Goal: Browse casually: Explore the website without a specific task or goal

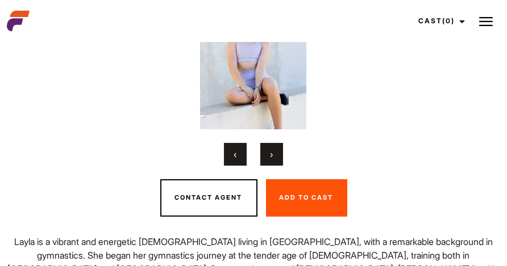
scroll to position [129, 0]
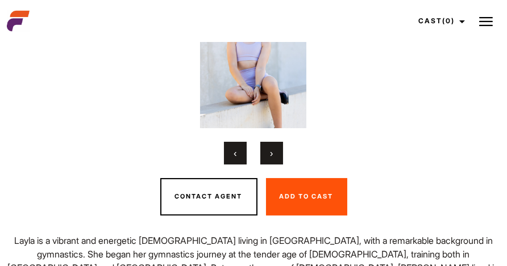
click at [274, 153] on button "›" at bounding box center [271, 153] width 23 height 23
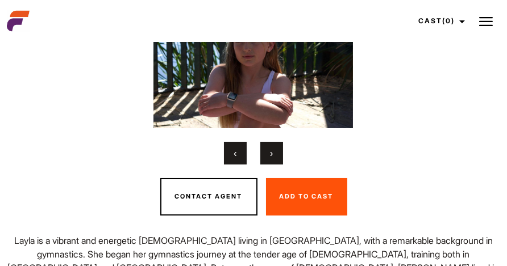
click at [274, 153] on button "›" at bounding box center [271, 153] width 23 height 23
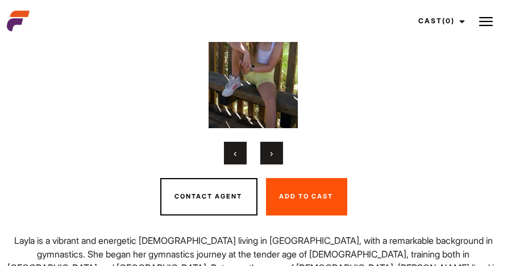
click at [274, 153] on button "›" at bounding box center [271, 153] width 23 height 23
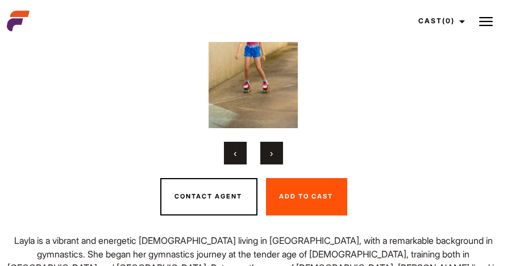
click at [274, 153] on button "›" at bounding box center [271, 153] width 23 height 23
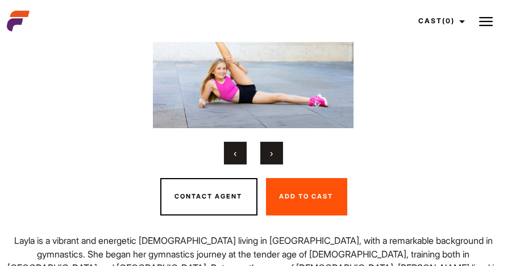
click at [274, 153] on button "›" at bounding box center [271, 153] width 23 height 23
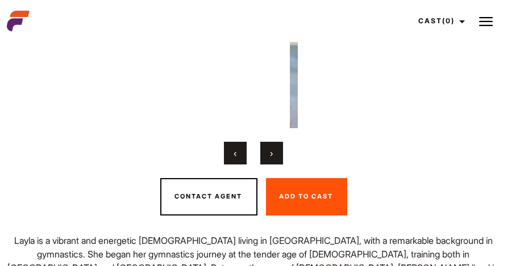
click at [274, 153] on button "›" at bounding box center [271, 153] width 23 height 23
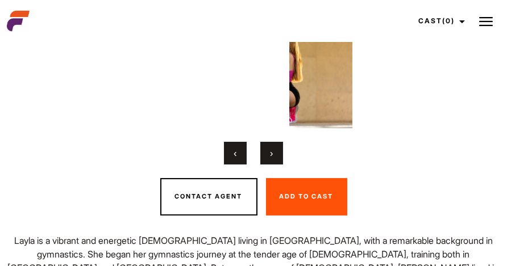
click at [274, 153] on button "›" at bounding box center [271, 153] width 23 height 23
